Goal: Use online tool/utility: Utilize a website feature to perform a specific function

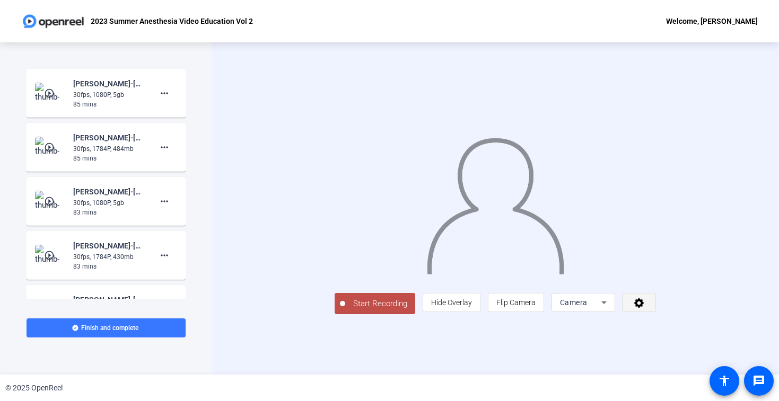
click at [645, 308] on icon at bounding box center [639, 302] width 12 height 11
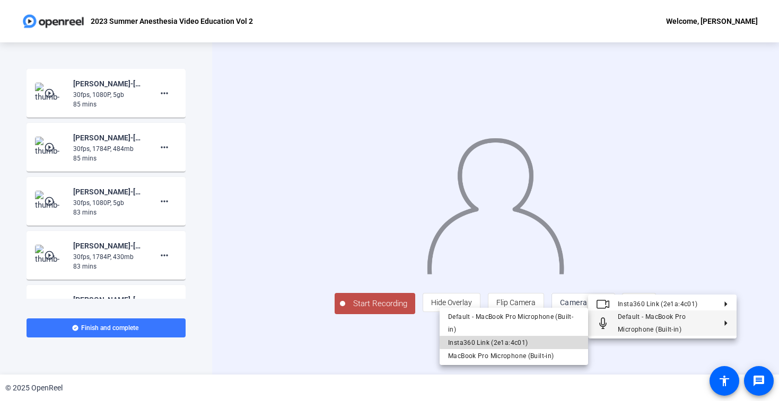
click at [545, 342] on span "Insta360 Link (2e1a:4c01)" at bounding box center [513, 342] width 131 height 13
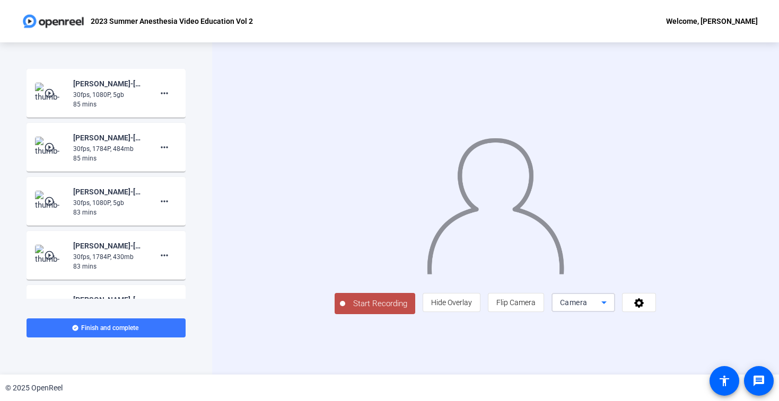
click at [610, 309] on icon at bounding box center [603, 302] width 13 height 13
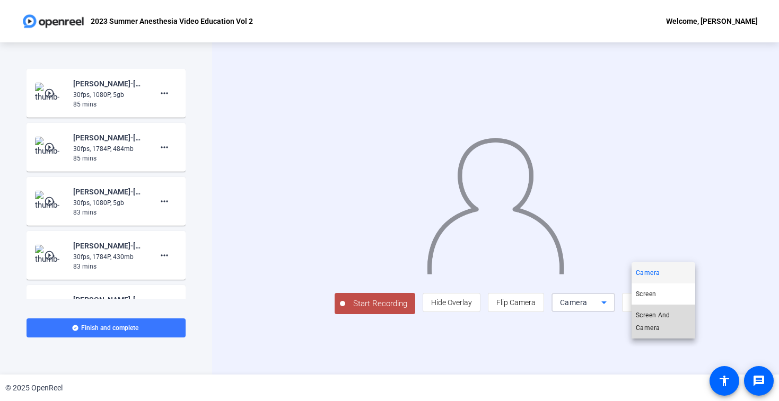
click at [668, 324] on span "Screen And Camera" at bounding box center [662, 321] width 55 height 25
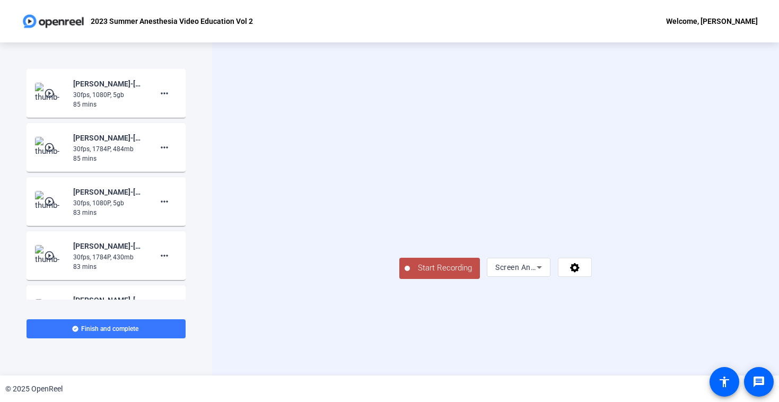
click at [410, 274] on span "Start Recording" at bounding box center [445, 268] width 70 height 12
